Goal: Download file/media

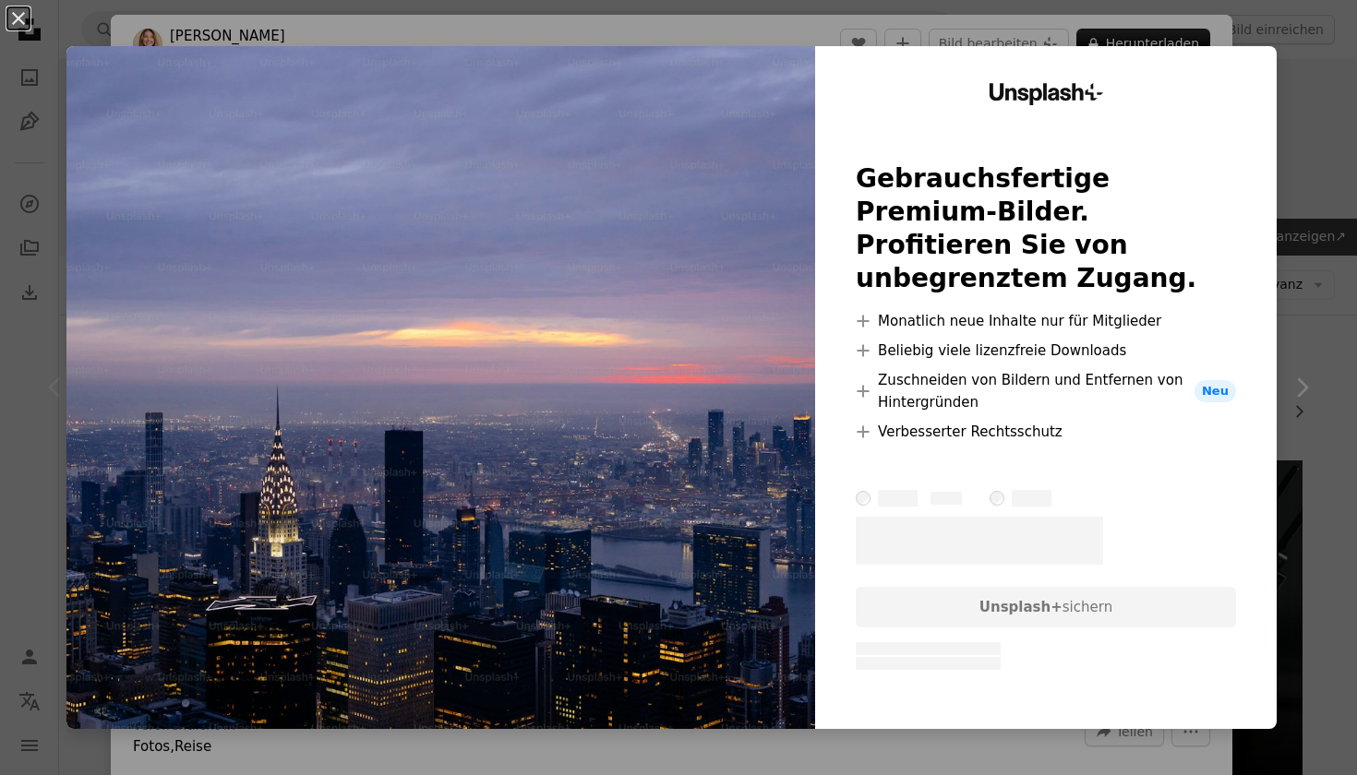
scroll to position [301, 0]
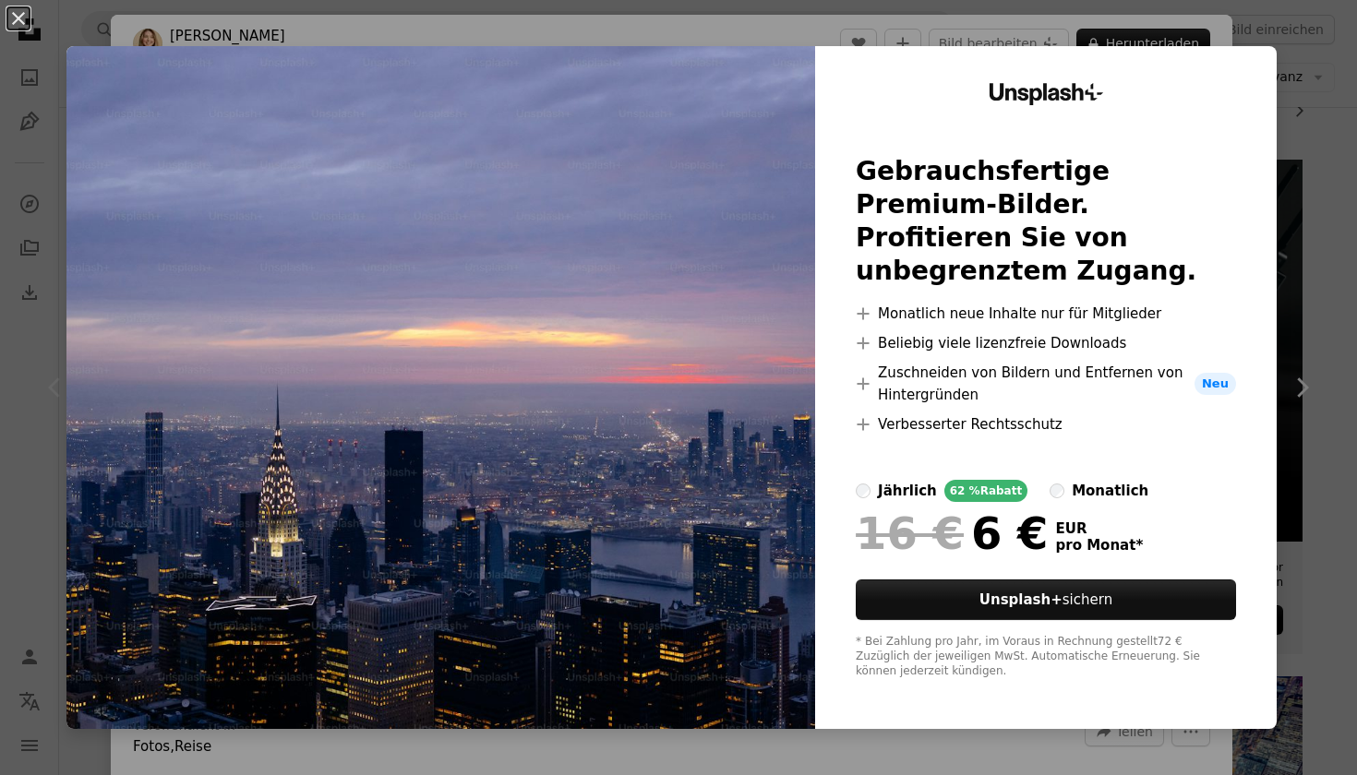
click at [971, 738] on div "An X shape Unsplash+ Gebrauchsfertige Premium-Bilder. Profitieren Sie von unbeg…" at bounding box center [678, 387] width 1357 height 775
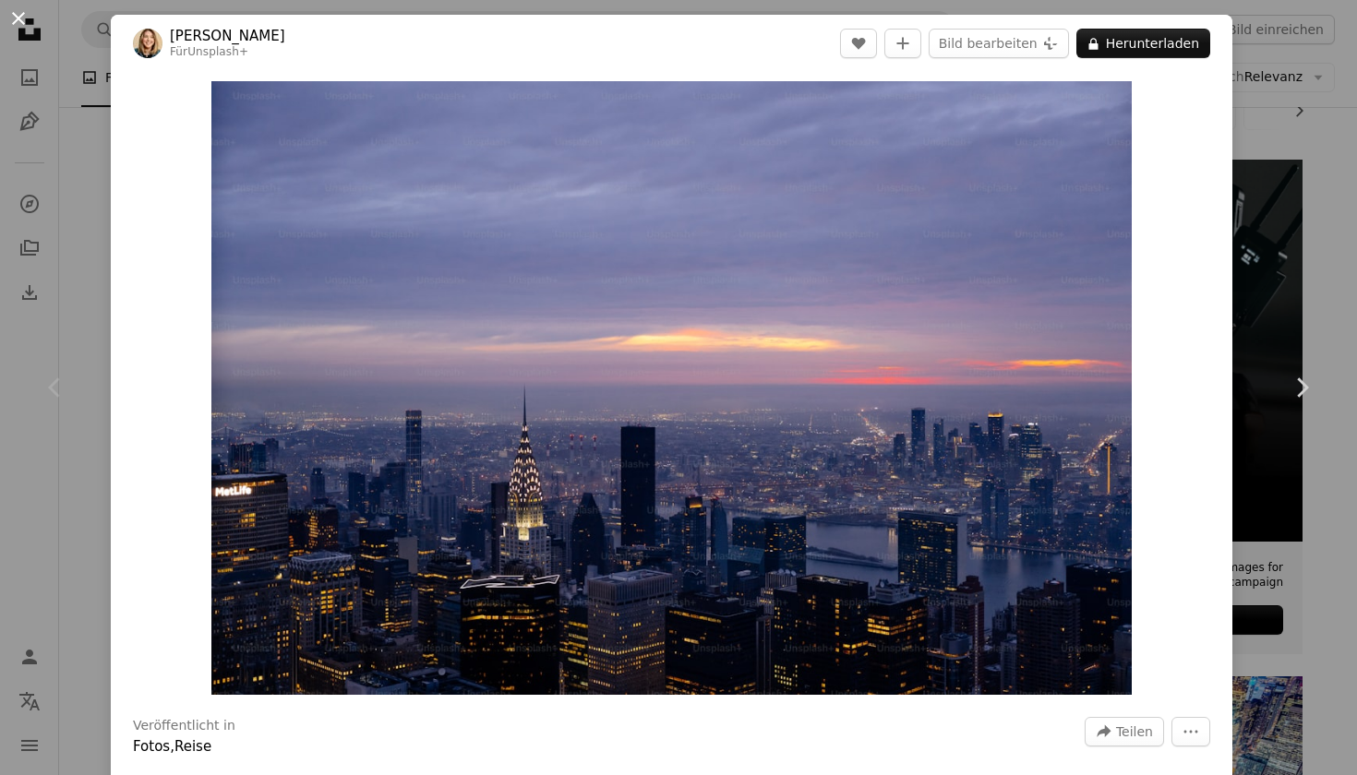
click at [18, 20] on button "An X shape" at bounding box center [18, 18] width 22 height 22
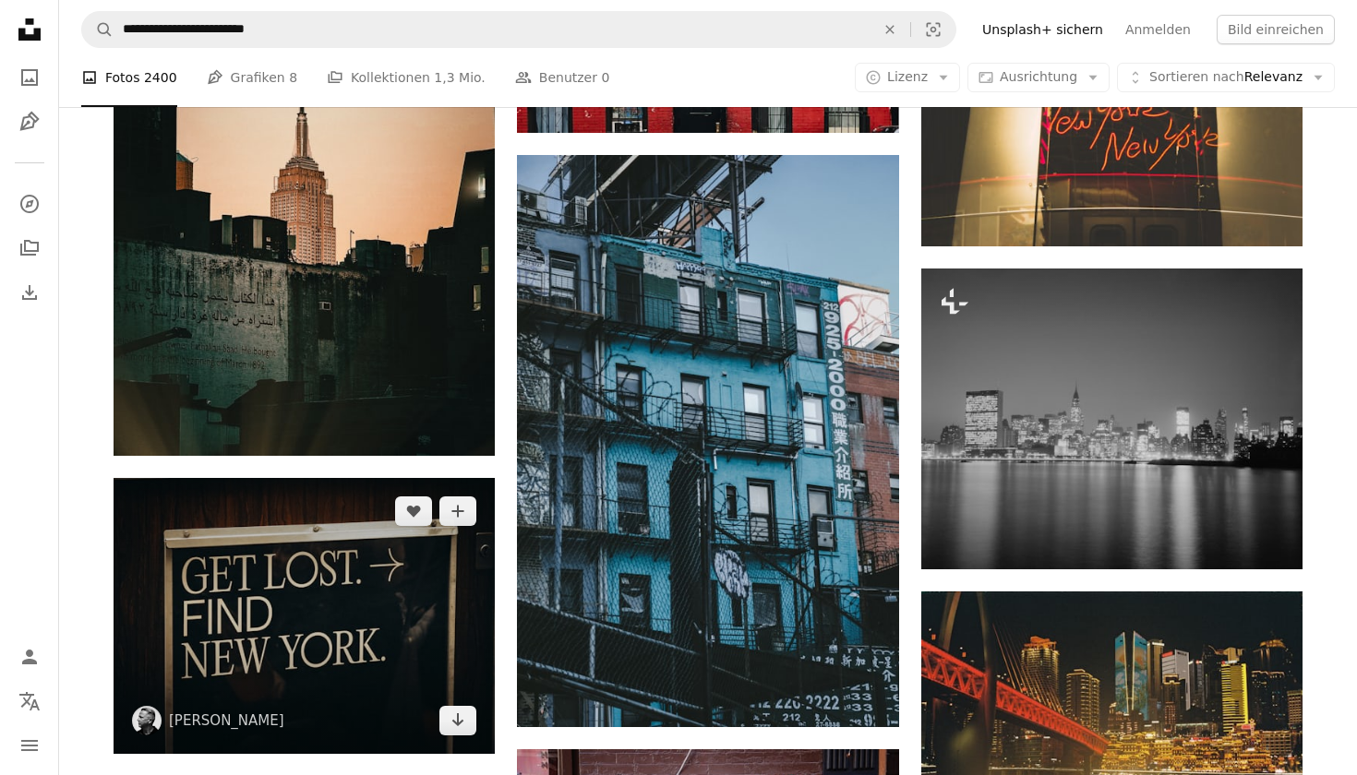
scroll to position [2147, 0]
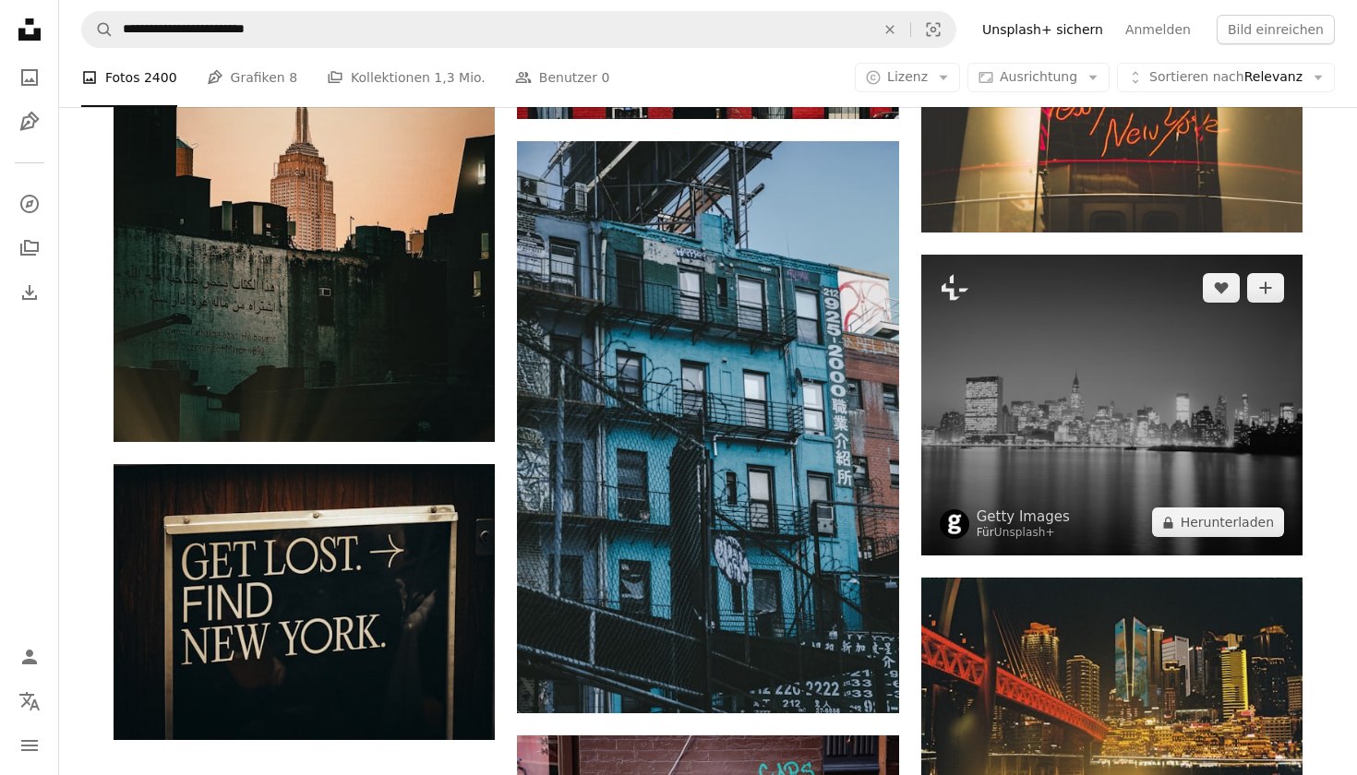
click at [1150, 454] on img at bounding box center [1111, 406] width 381 height 302
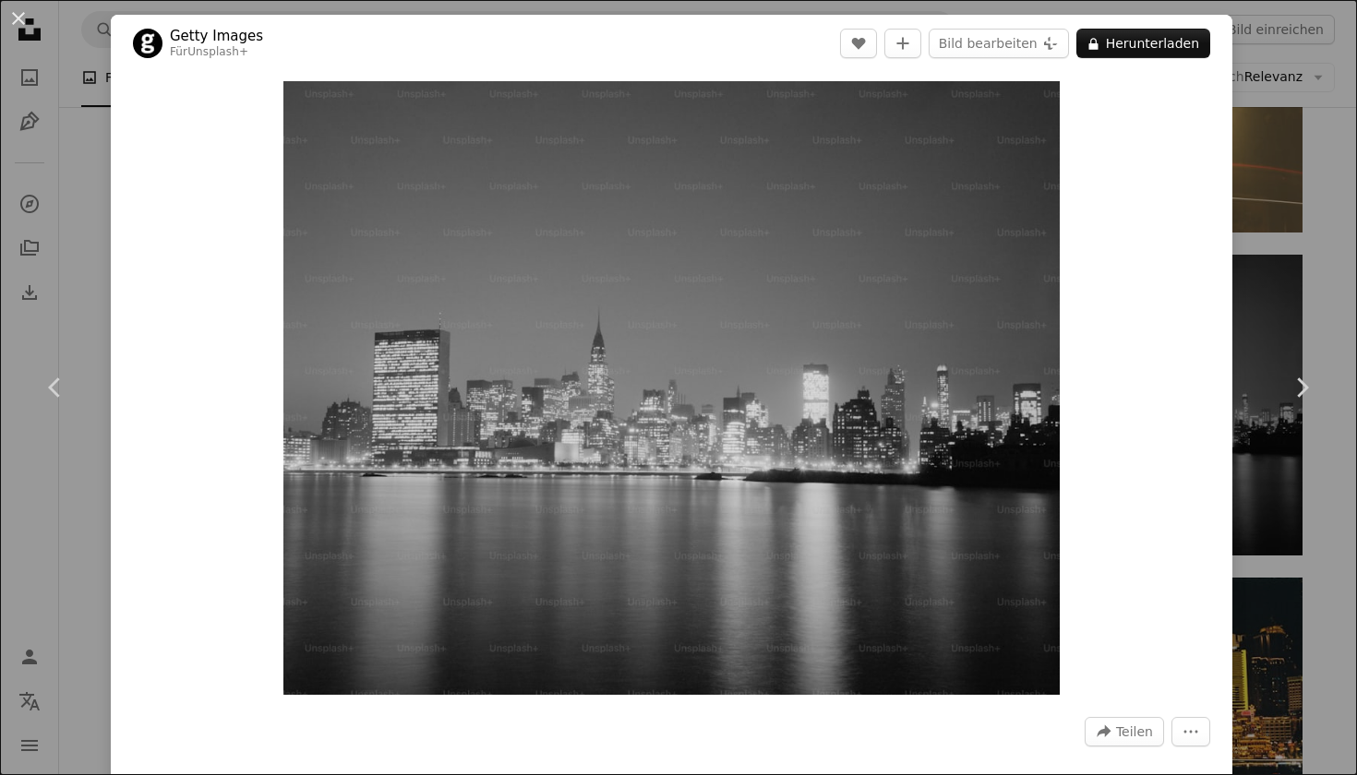
click at [1342, 264] on div "An X shape Chevron left Chevron right Getty Images Für Unsplash+ A heart A plus…" at bounding box center [678, 387] width 1357 height 775
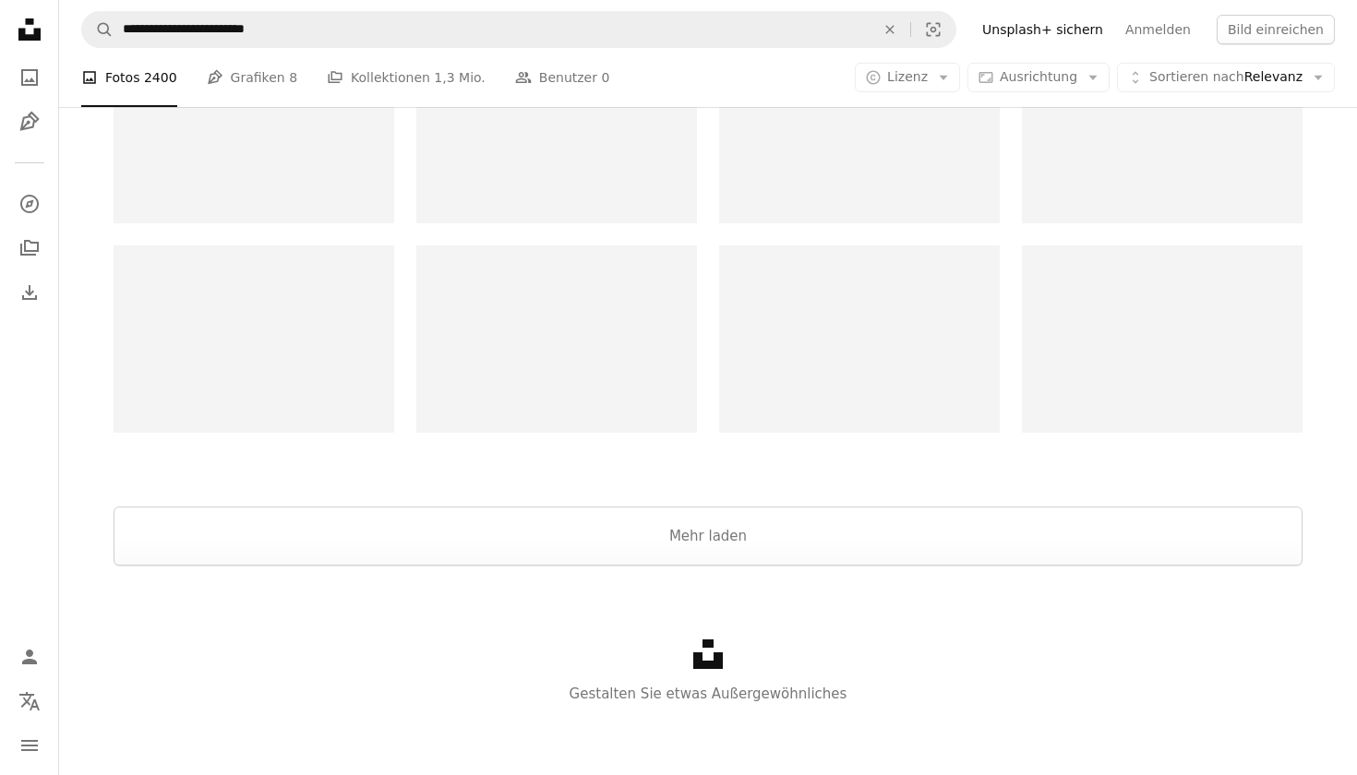
scroll to position [3891, 0]
